Goal: Task Accomplishment & Management: Manage account settings

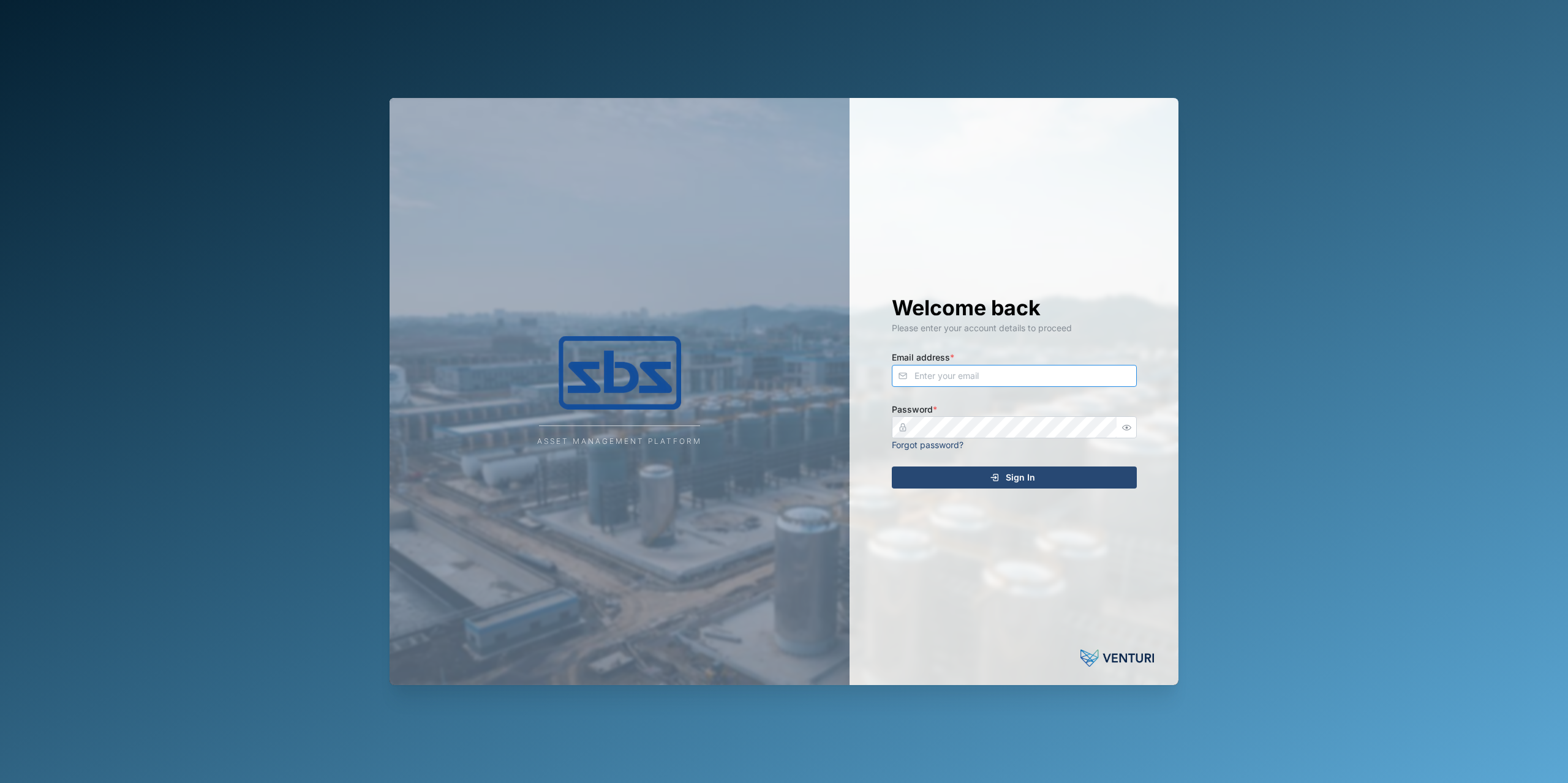
click at [917, 370] on input "Email address *" at bounding box center [1014, 376] width 245 height 22
type input "[PERSON_NAME][EMAIL_ADDRESS][DOMAIN_NAME]"
click at [1022, 492] on div "Welcome back Please enter your account details to proceed Email address * [PERS…" at bounding box center [1014, 391] width 294 height 587
click at [1016, 478] on span "Sign In" at bounding box center [1020, 478] width 30 height 21
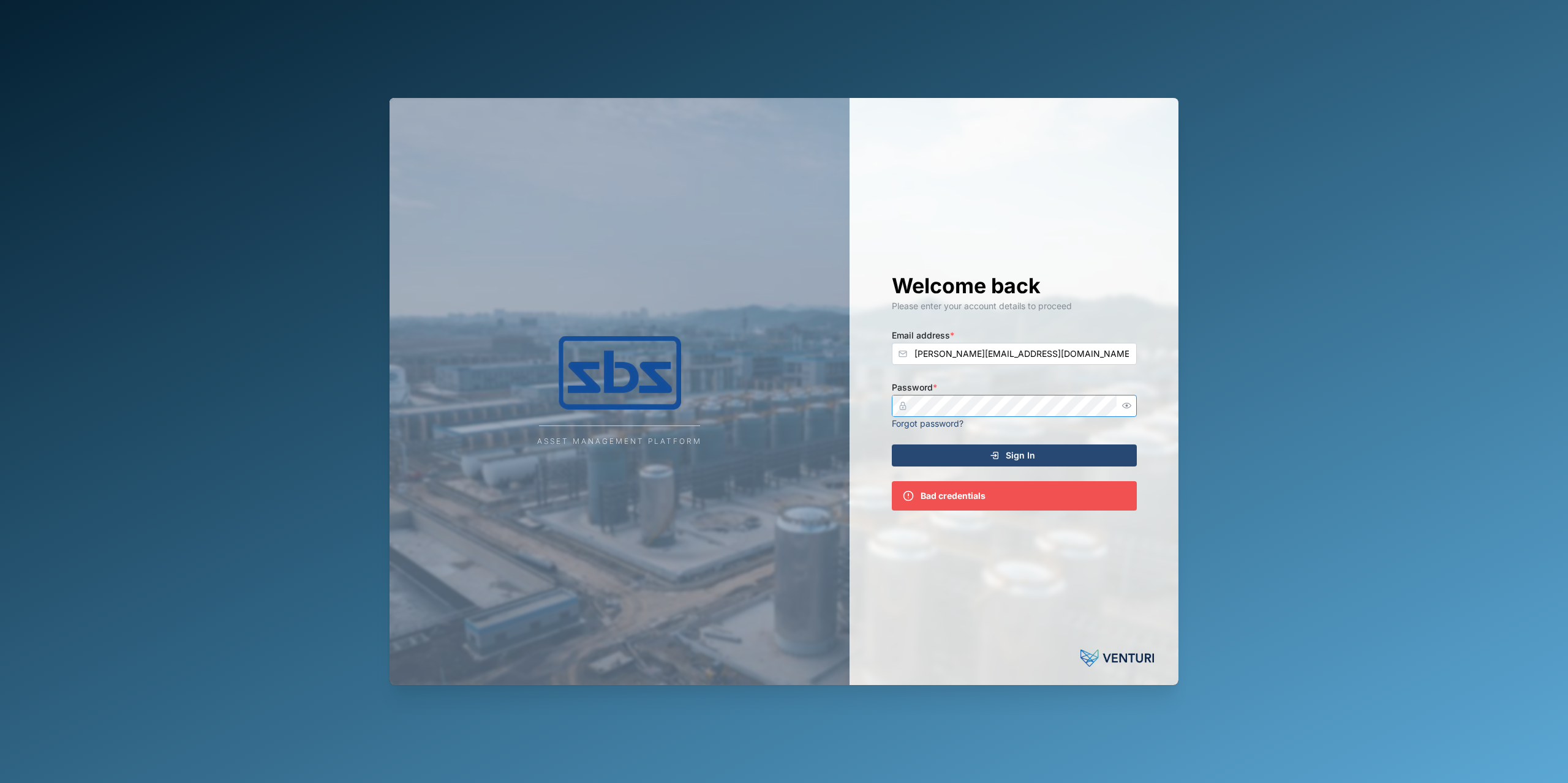
click at [1122, 403] on icon "button" at bounding box center [1127, 405] width 9 height 9
click at [1025, 449] on span "Sign In" at bounding box center [1020, 456] width 30 height 21
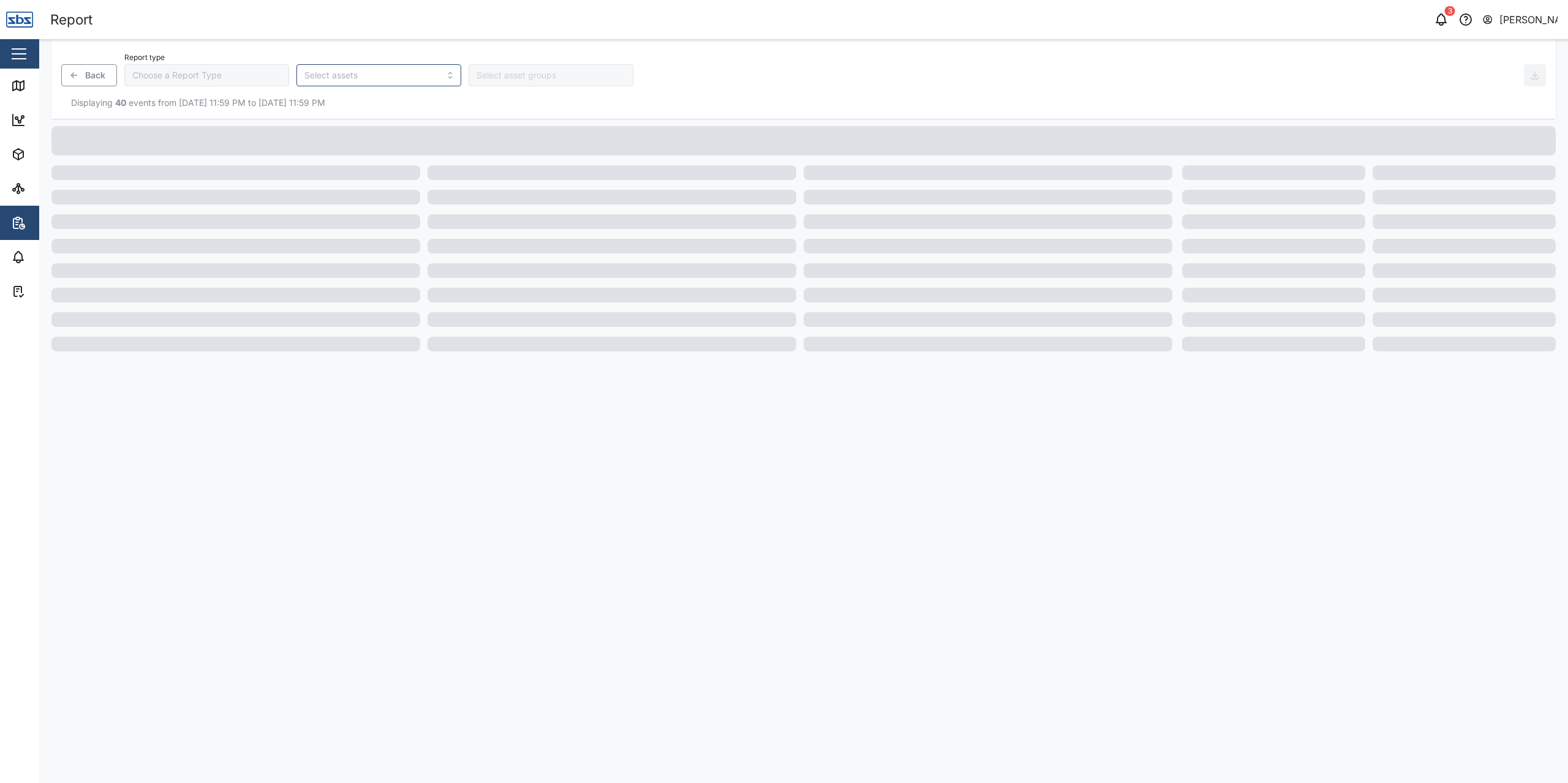
type input "Trip History"
click at [21, 88] on icon at bounding box center [18, 86] width 15 height 15
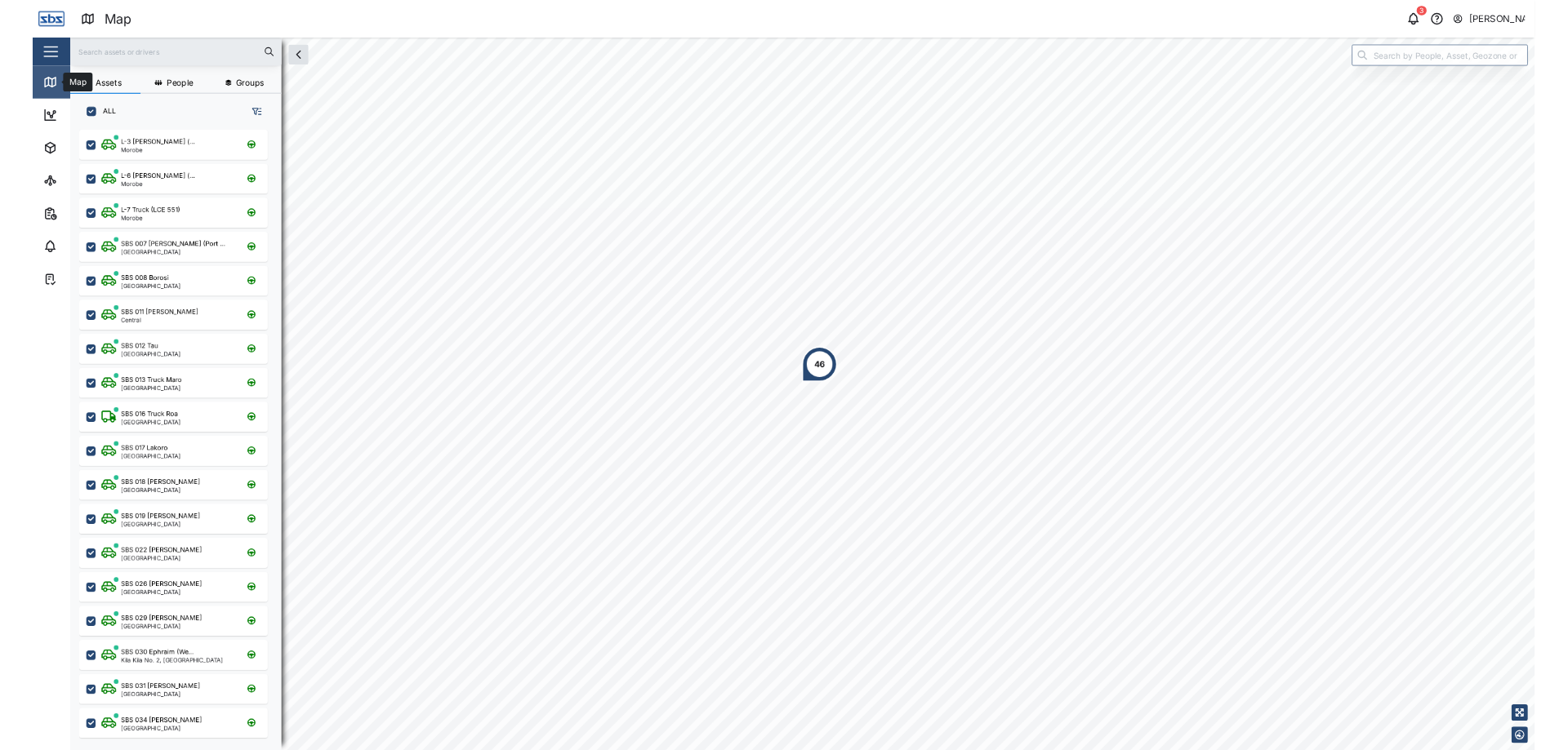
scroll to position [844, 254]
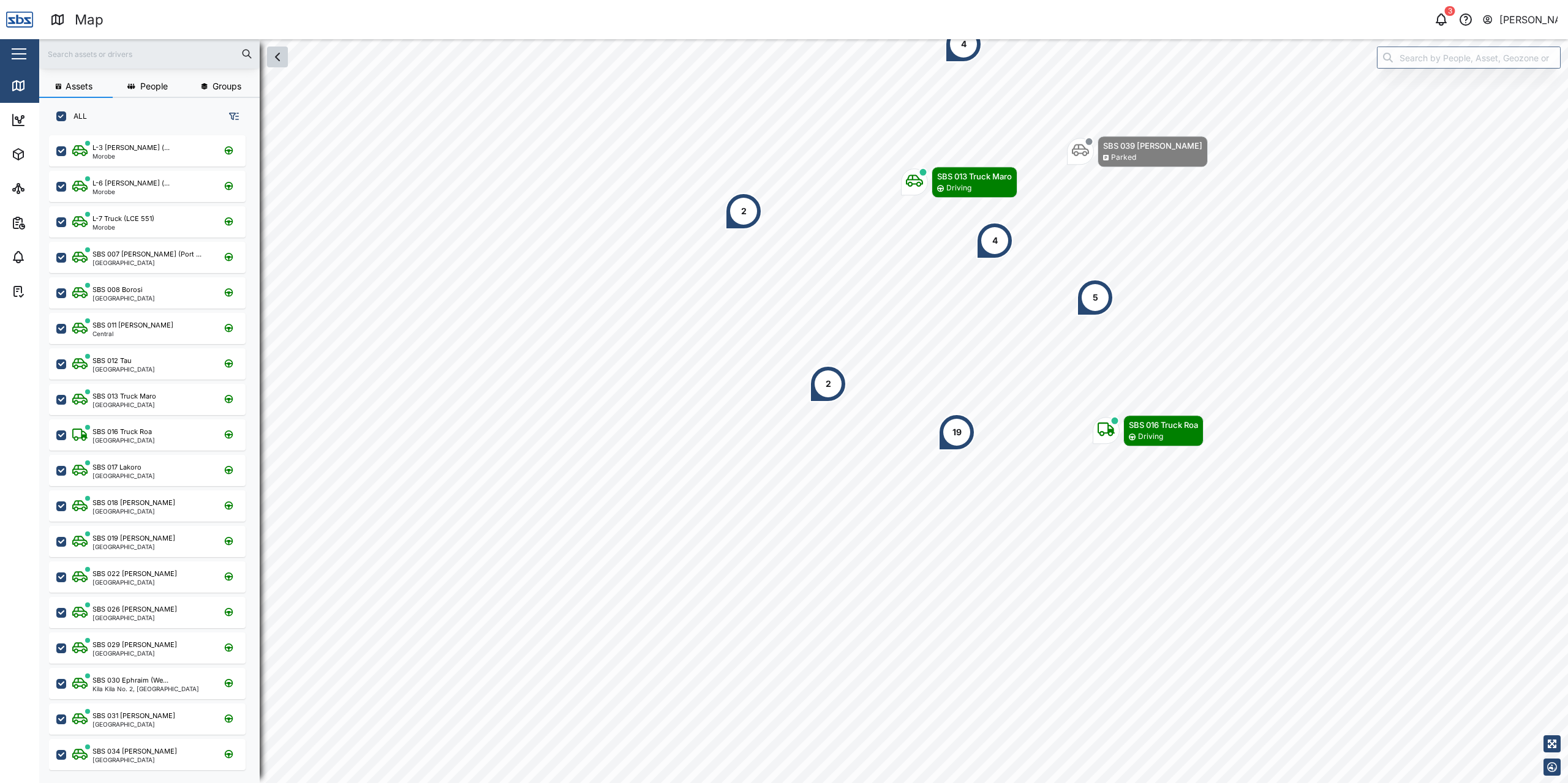
click at [277, 56] on icon "button" at bounding box center [277, 57] width 15 height 15
